Goal: Find specific page/section

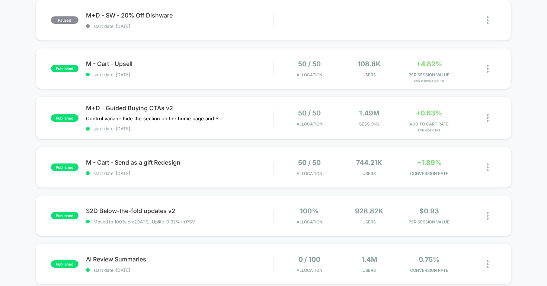
scroll to position [83, 0]
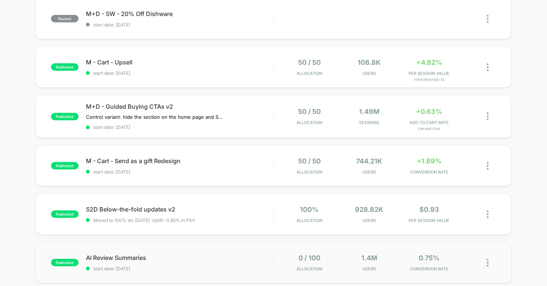
drag, startPoint x: 232, startPoint y: 188, endPoint x: 236, endPoint y: 249, distance: 61.2
click at [163, 159] on span "M - Cart - Send as a gift Redesign Click to edit experience details" at bounding box center [180, 160] width 188 height 7
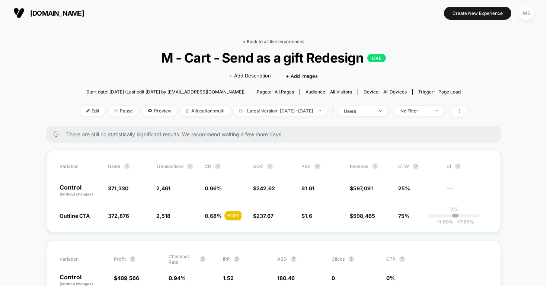
click at [273, 40] on link "< Back to all live experiences" at bounding box center [274, 42] width 62 height 6
